Goal: Task Accomplishment & Management: Manage account settings

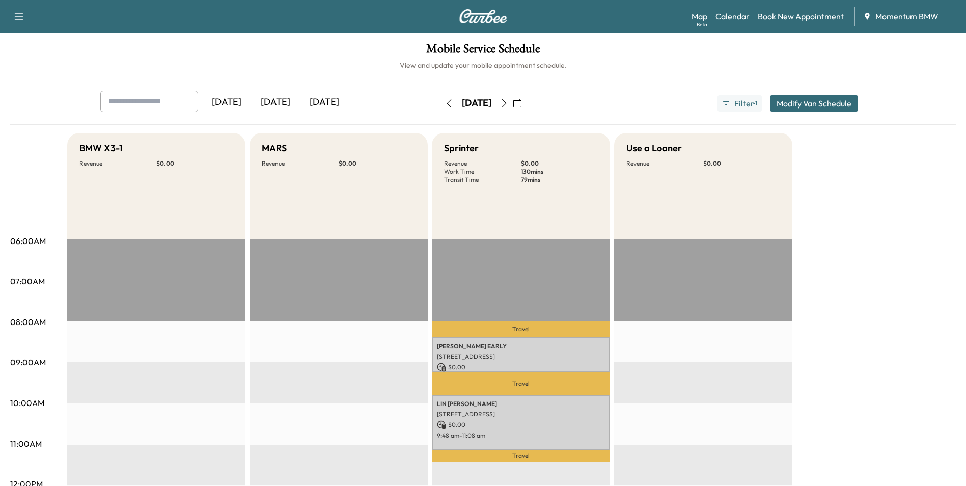
click at [522, 103] on icon "button" at bounding box center [517, 103] width 8 height 8
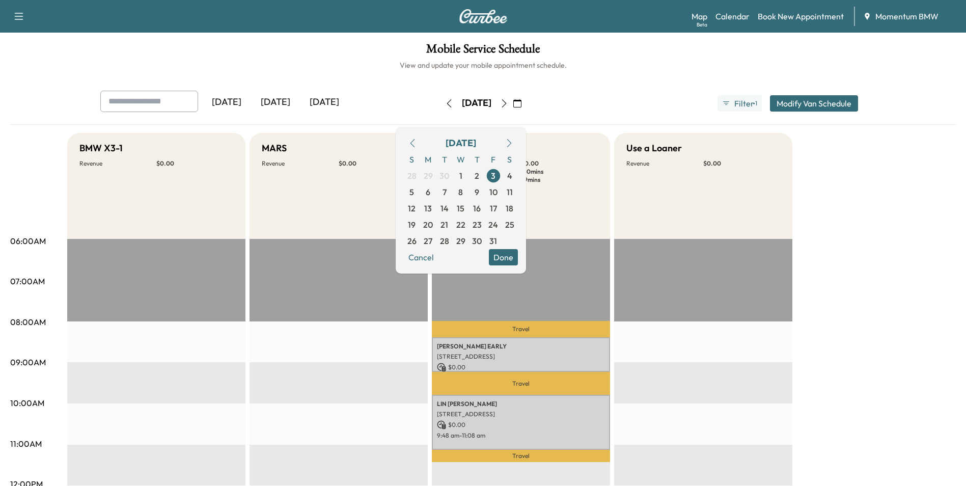
click at [417, 139] on icon "button" at bounding box center [413, 143] width 8 height 8
click at [498, 225] on span "26" at bounding box center [493, 225] width 9 height 12
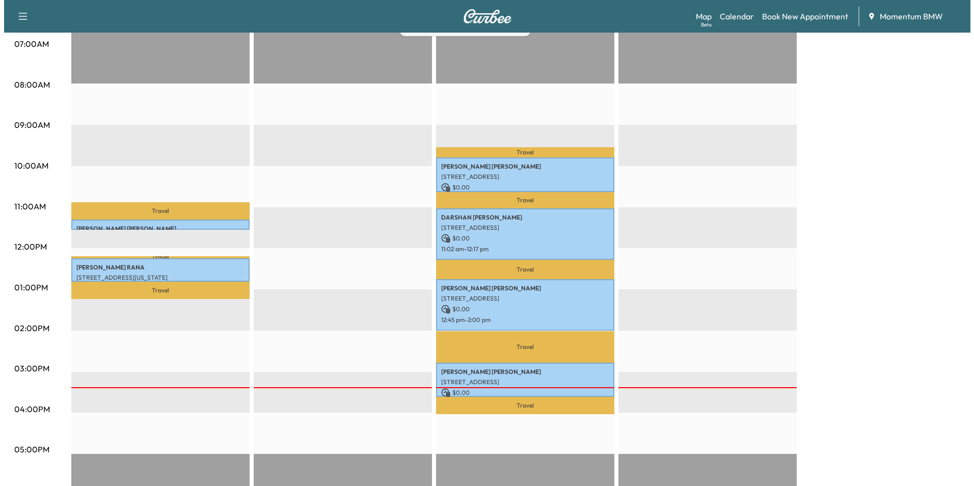
scroll to position [255, 0]
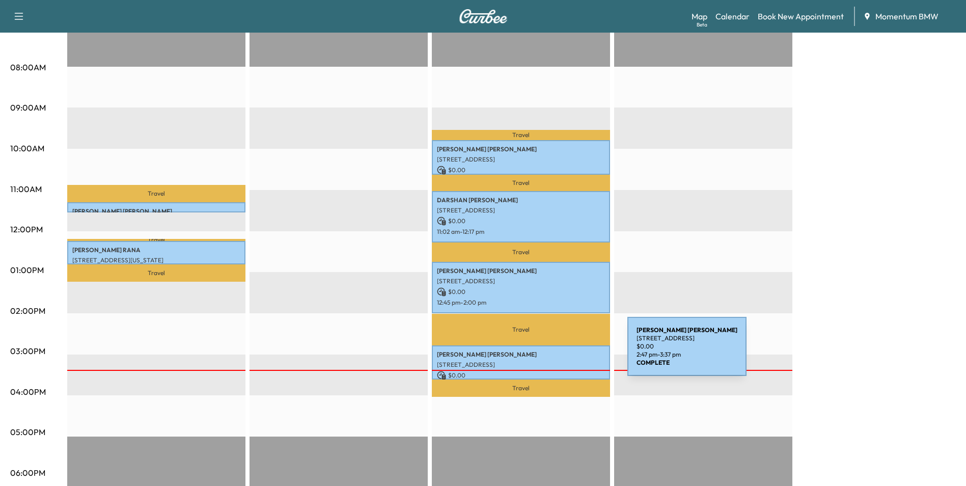
click at [551, 353] on p "[PERSON_NAME]" at bounding box center [521, 354] width 168 height 8
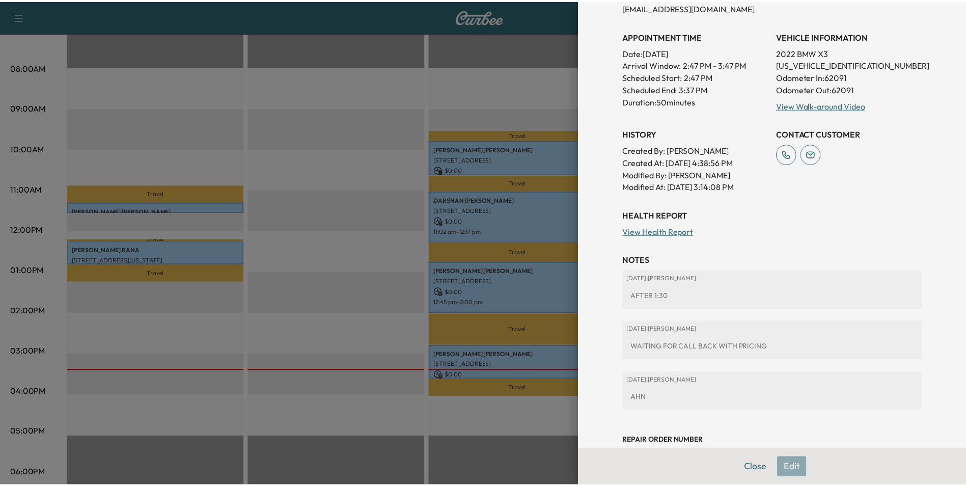
scroll to position [264, 0]
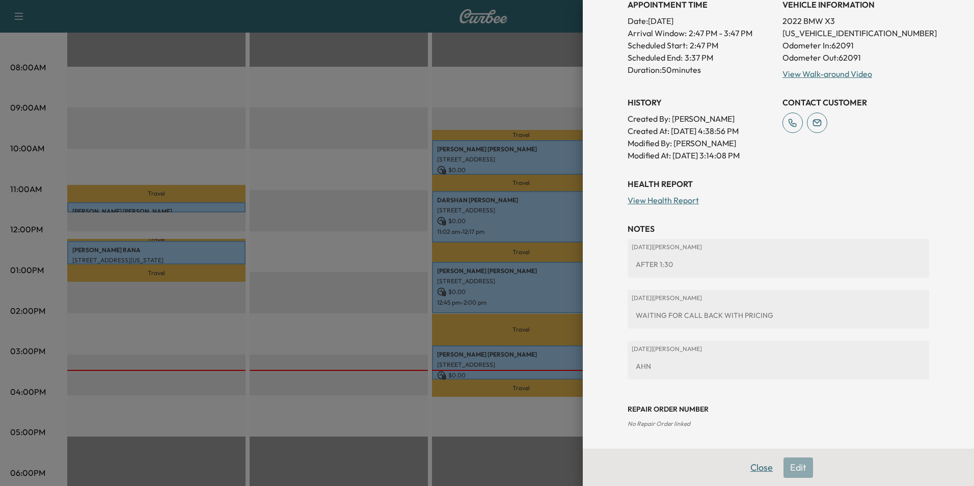
click at [758, 469] on button "Close" at bounding box center [762, 467] width 36 height 20
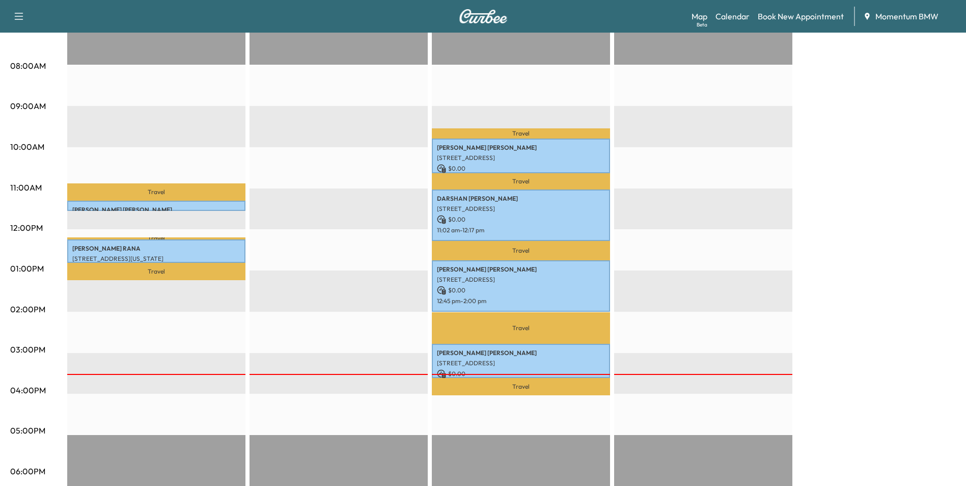
scroll to position [102, 0]
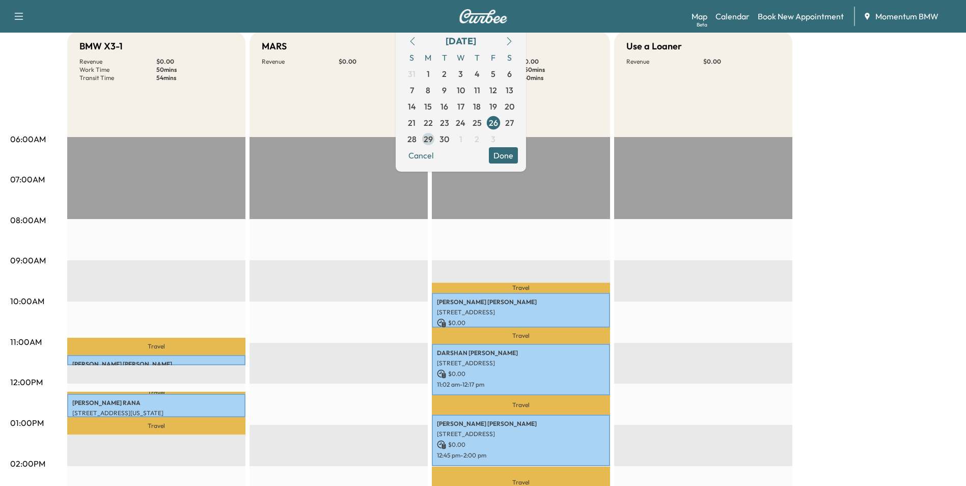
click at [433, 143] on span "29" at bounding box center [428, 139] width 9 height 12
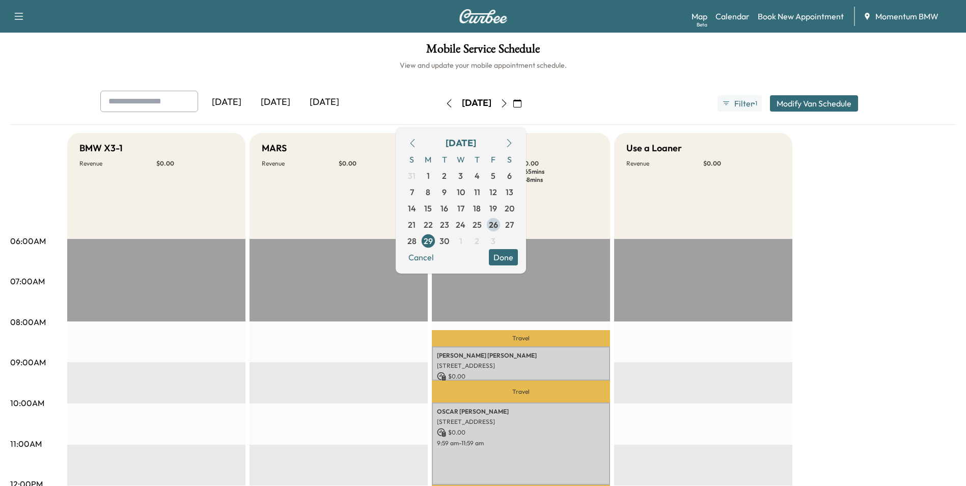
drag, startPoint x: 532, startPoint y: 254, endPoint x: 569, endPoint y: 260, distance: 37.1
click at [518, 255] on button "Done" at bounding box center [503, 257] width 29 height 16
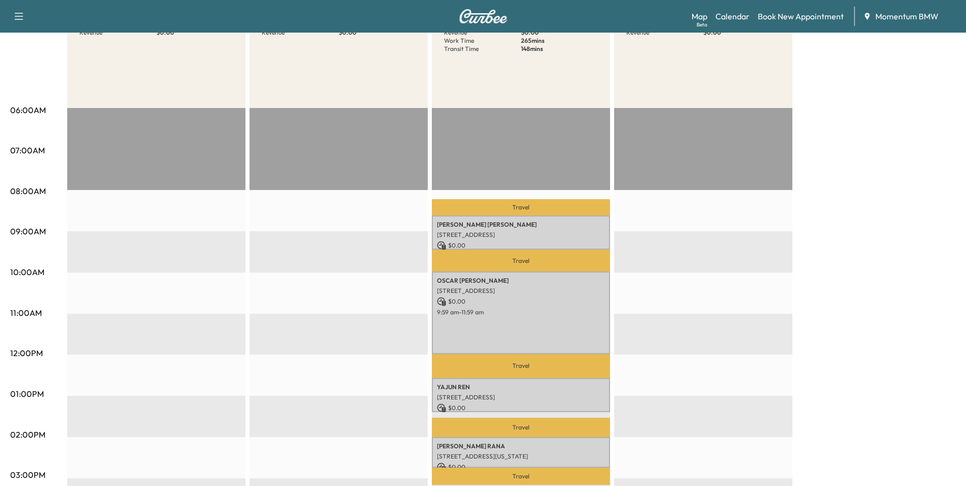
scroll to position [204, 0]
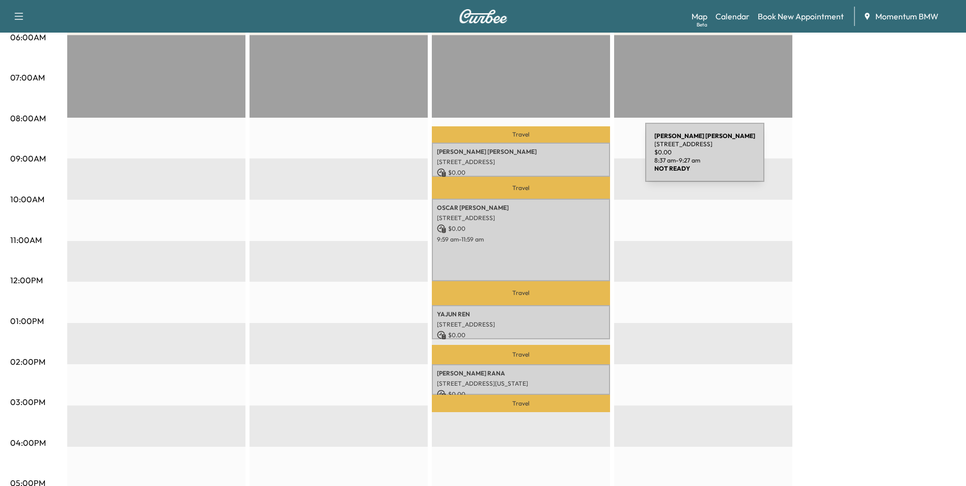
click at [570, 158] on p "[STREET_ADDRESS]" at bounding box center [521, 162] width 168 height 8
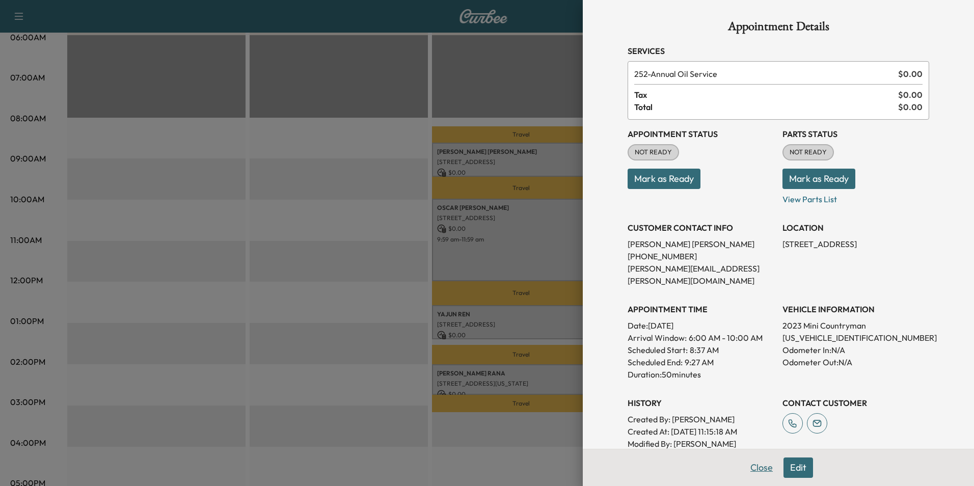
click at [752, 466] on button "Close" at bounding box center [762, 467] width 36 height 20
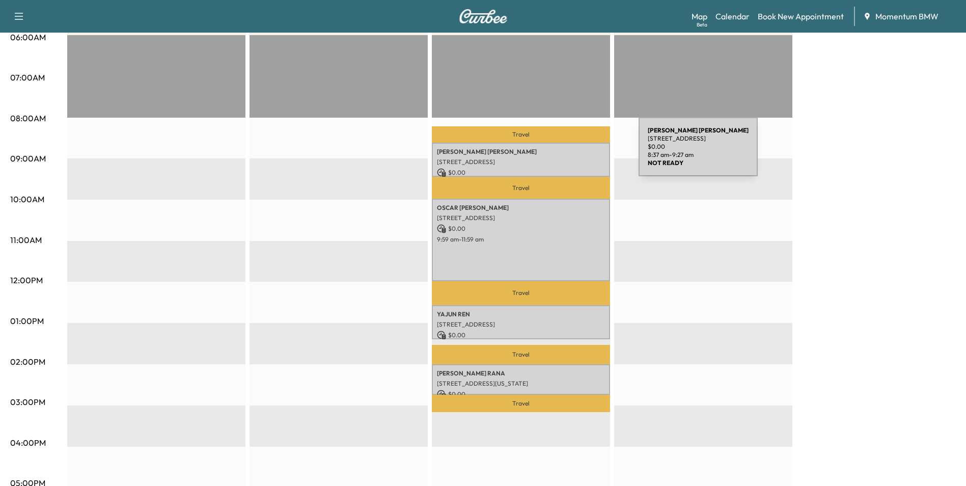
click at [562, 153] on p "[PERSON_NAME]" at bounding box center [521, 152] width 168 height 8
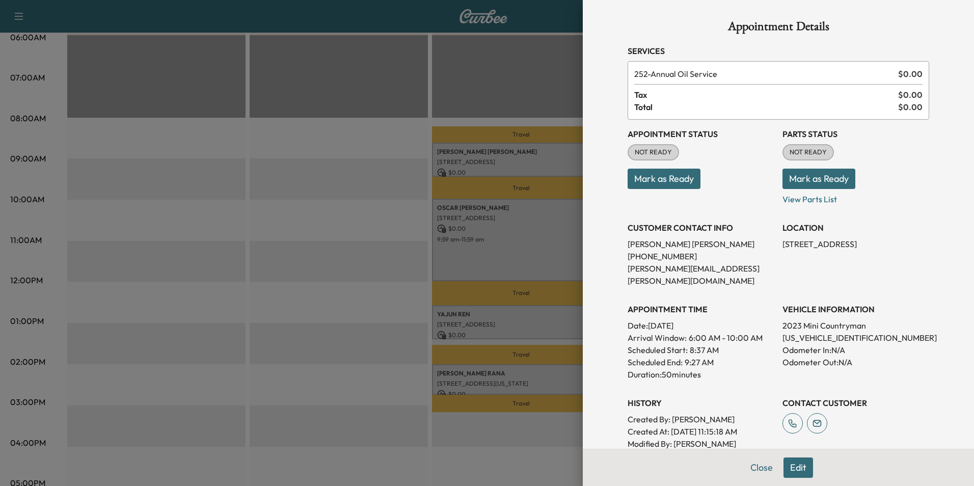
click at [792, 468] on button "Edit" at bounding box center [798, 467] width 30 height 20
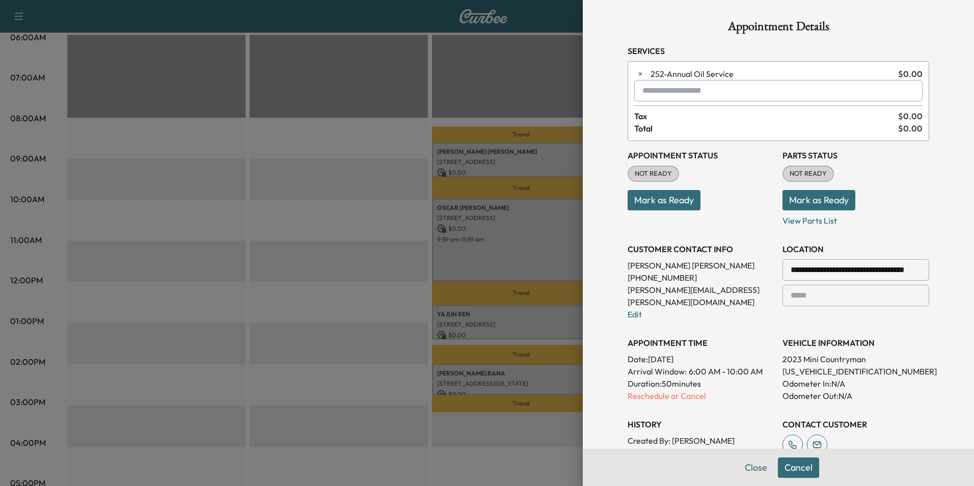
click at [733, 94] on input "text" at bounding box center [778, 90] width 288 height 21
type input "*"
type input "***"
click at [736, 203] on p "Mark as Ready" at bounding box center [701, 196] width 147 height 29
click at [750, 470] on button "Close" at bounding box center [756, 467] width 36 height 20
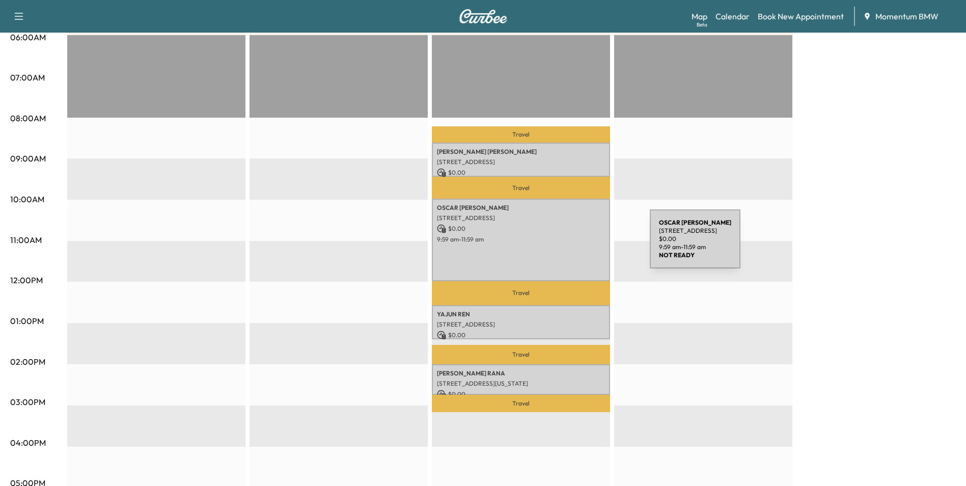
click at [574, 246] on div "[PERSON_NAME] [STREET_ADDRESS][PERSON_NAME] $ 0.00 9:59 am - 11:59 am" at bounding box center [521, 240] width 178 height 83
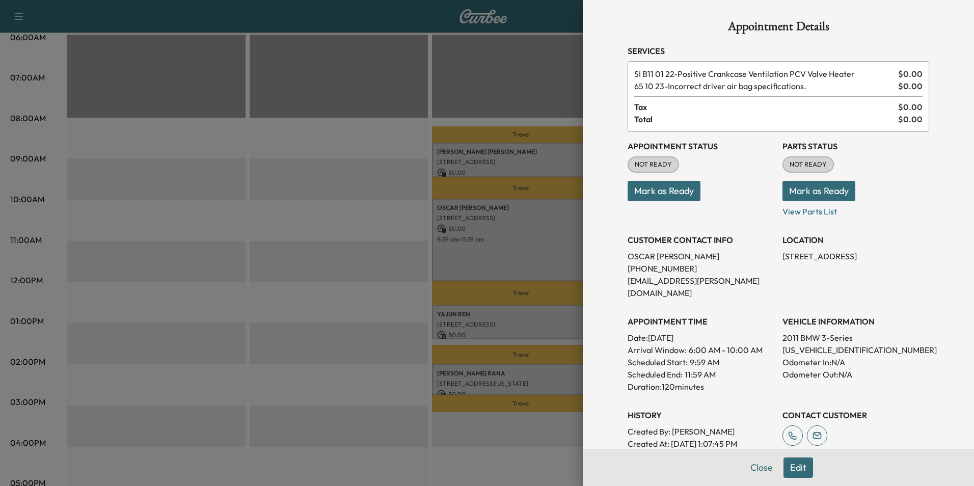
click at [793, 465] on button "Edit" at bounding box center [798, 467] width 30 height 20
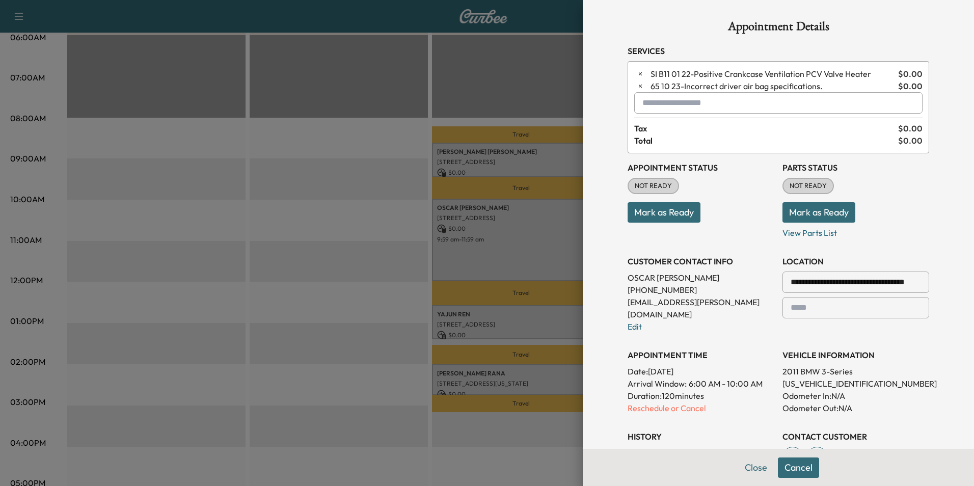
click at [701, 108] on input "text" at bounding box center [778, 102] width 288 height 21
click at [682, 128] on p "X3 - BMW X3-1" at bounding box center [742, 129] width 222 height 14
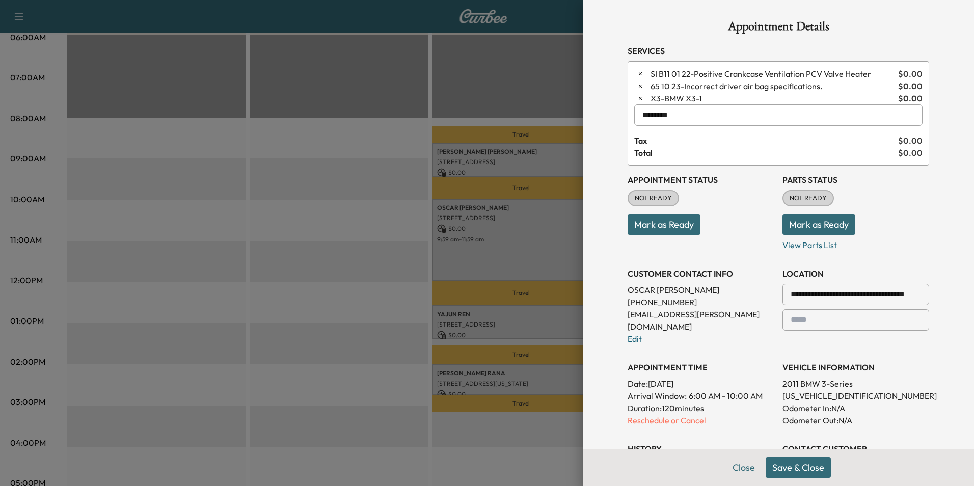
type input "********"
click at [815, 470] on button "Save & Close" at bounding box center [798, 467] width 65 height 20
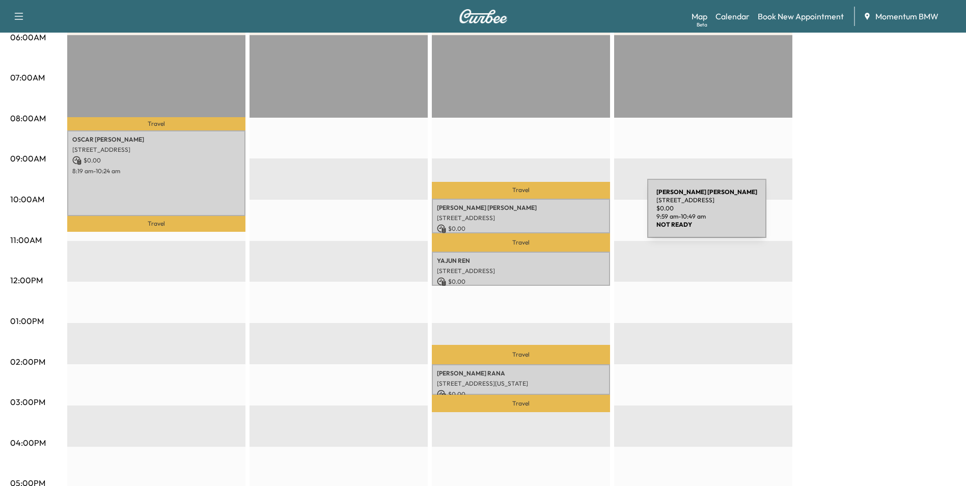
click at [571, 215] on p "[STREET_ADDRESS]" at bounding box center [521, 218] width 168 height 8
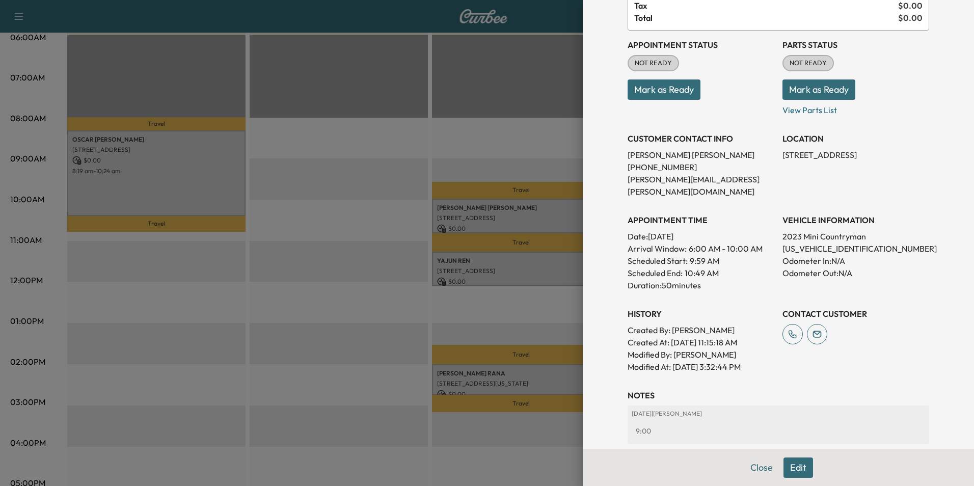
scroll to position [142, 0]
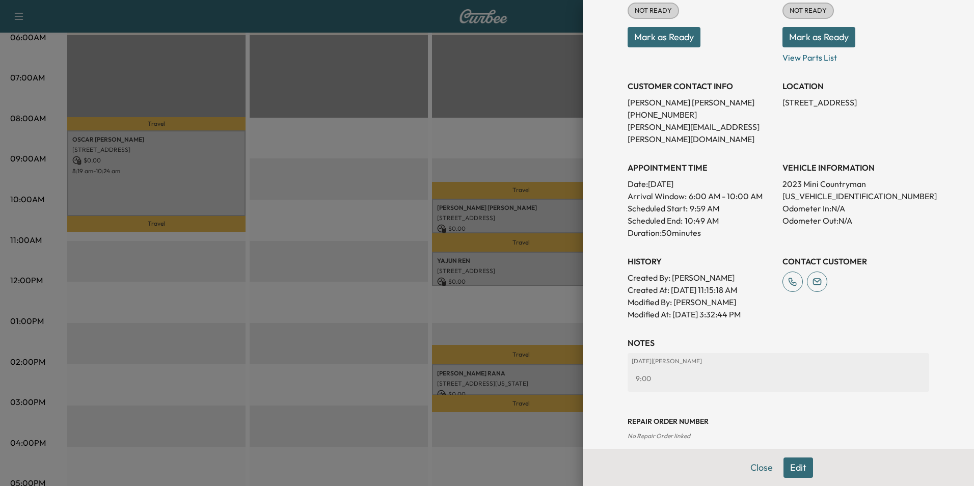
click at [794, 469] on button "Edit" at bounding box center [798, 467] width 30 height 20
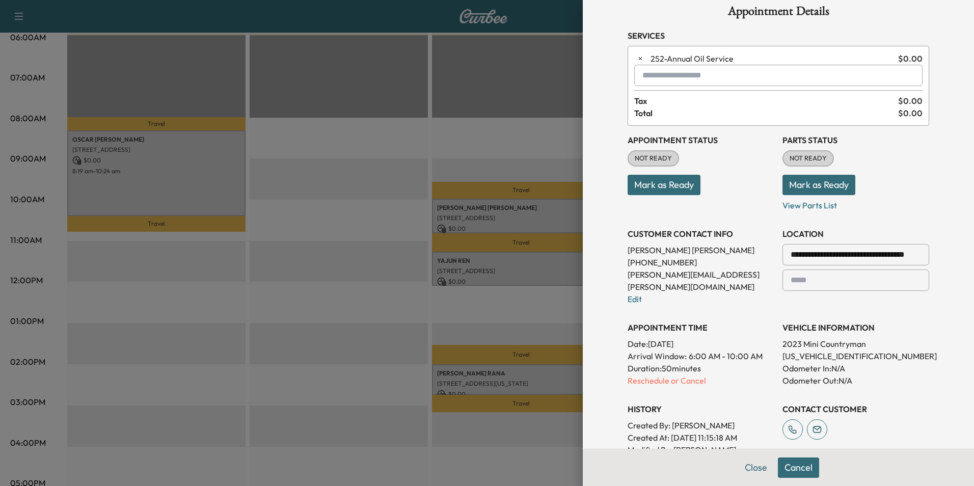
scroll to position [10, 0]
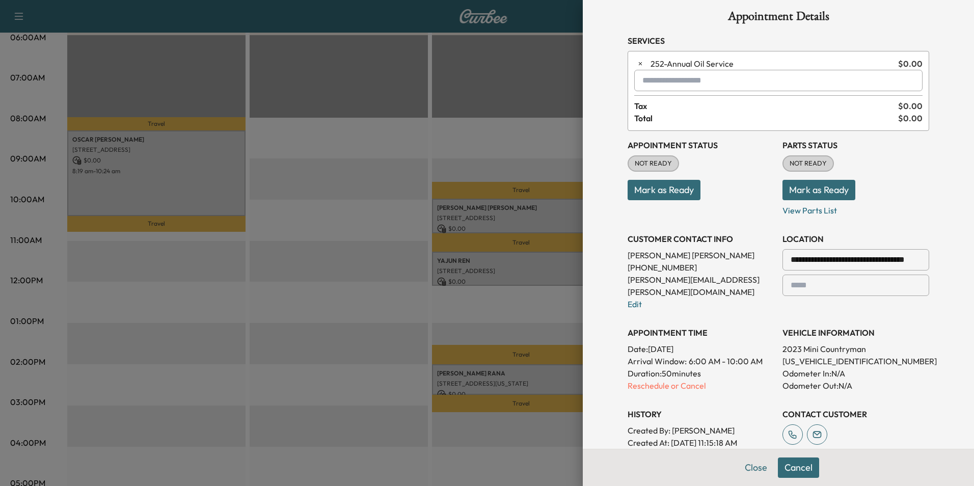
click at [682, 80] on input "text" at bounding box center [778, 80] width 288 height 21
type input "***"
click at [741, 474] on button "Close" at bounding box center [756, 467] width 36 height 20
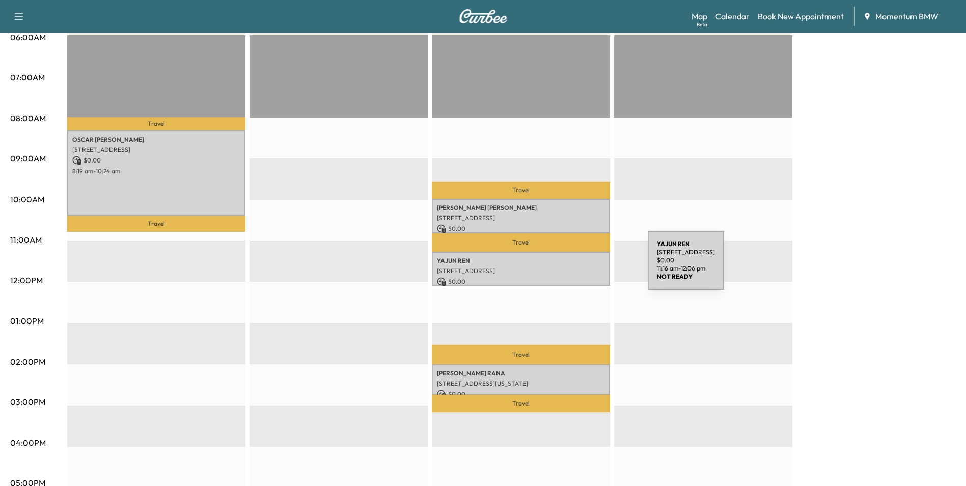
click at [572, 267] on p "[STREET_ADDRESS]" at bounding box center [521, 271] width 168 height 8
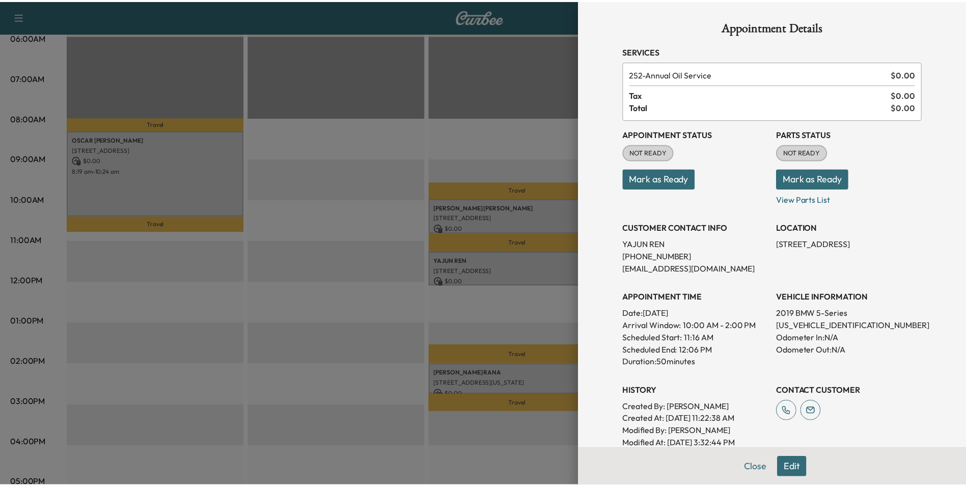
scroll to position [51, 0]
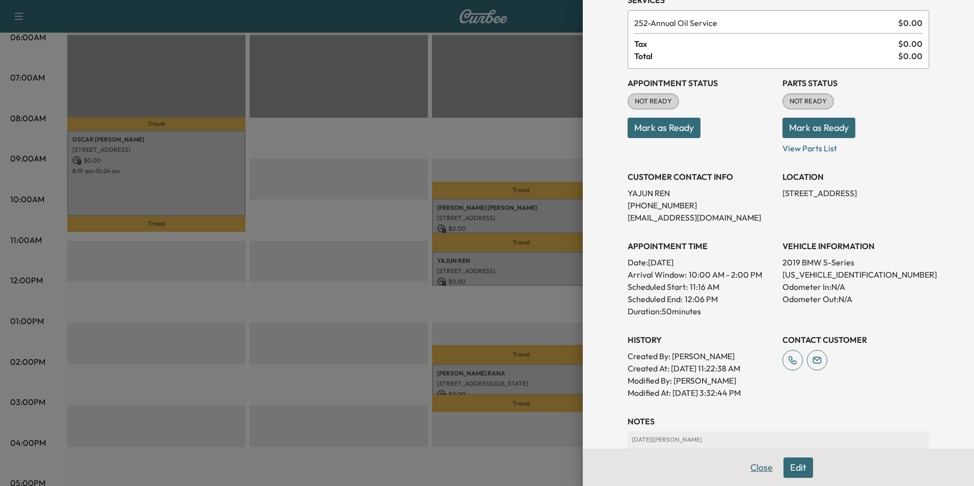
click at [752, 466] on button "Close" at bounding box center [762, 467] width 36 height 20
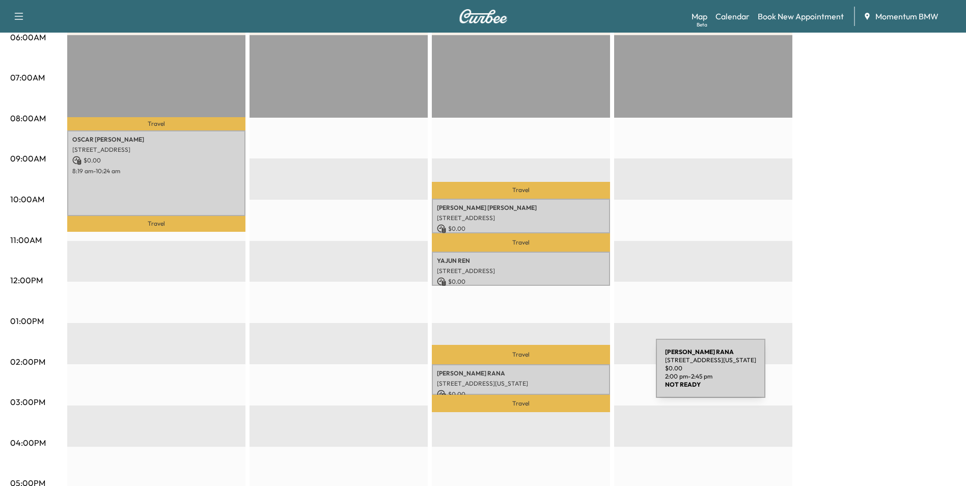
click at [580, 375] on div "[PERSON_NAME] [STREET_ADDRESS][US_STATE] $ 0.00 2:00 pm - 2:45 pm" at bounding box center [521, 379] width 178 height 31
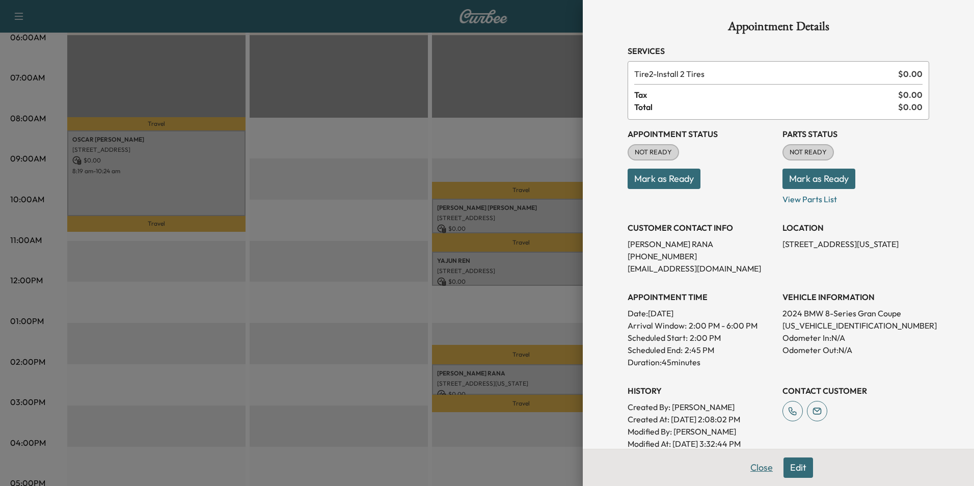
click at [752, 468] on button "Close" at bounding box center [762, 467] width 36 height 20
